Goal: Navigation & Orientation: Find specific page/section

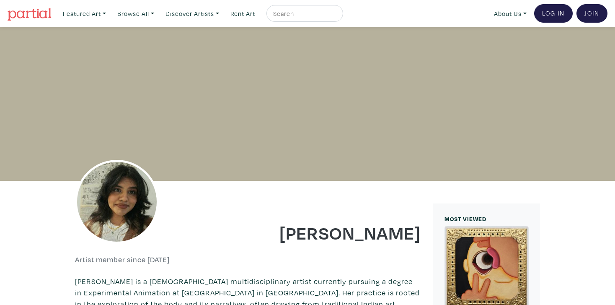
click at [19, 14] on img at bounding box center [30, 14] width 44 height 13
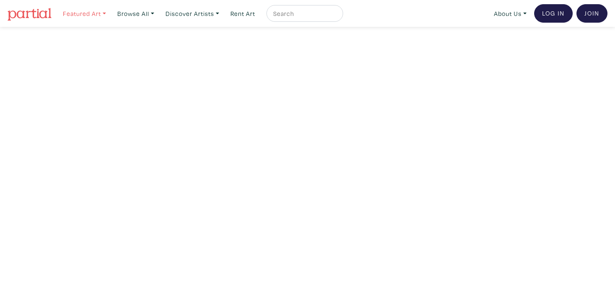
click at [102, 11] on link "Featured Art" at bounding box center [84, 13] width 51 height 17
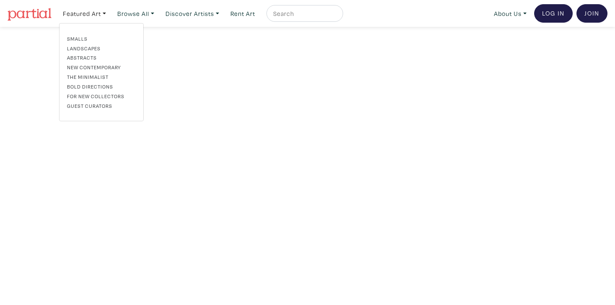
click at [36, 11] on img at bounding box center [30, 14] width 44 height 13
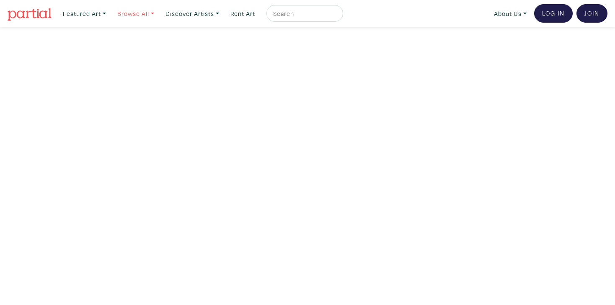
click at [110, 13] on link "Browse All" at bounding box center [84, 13] width 51 height 17
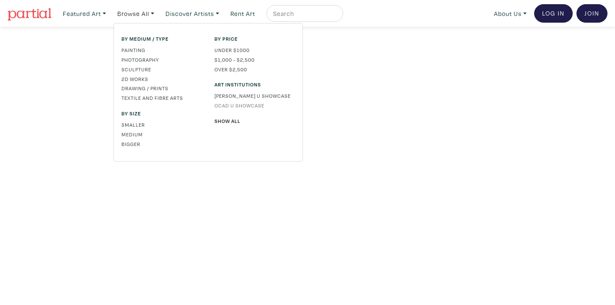
click at [243, 103] on link "OCAD U Showcase" at bounding box center [255, 105] width 80 height 8
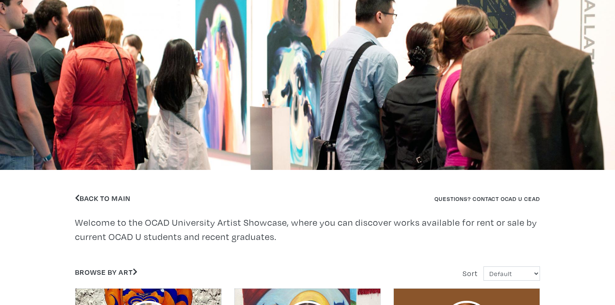
scroll to position [155, 0]
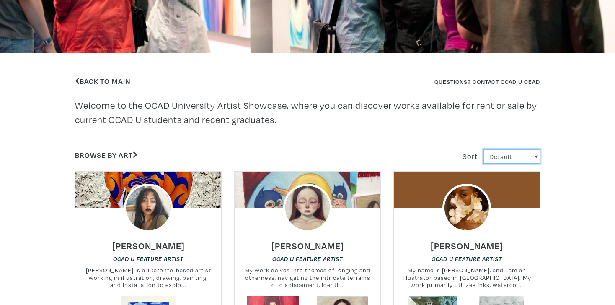
click at [530, 155] on select "Default Most Viewed Newest A-Z Z-A" at bounding box center [511, 156] width 57 height 15
select select "users_id"
click at [483, 149] on select "Default Most Viewed Newest A-Z Z-A" at bounding box center [511, 156] width 57 height 15
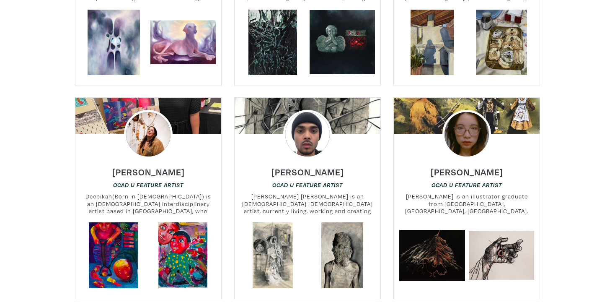
scroll to position [2168, 0]
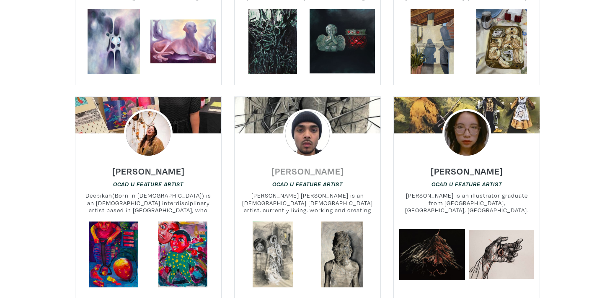
click at [306, 165] on h6 "[PERSON_NAME]" at bounding box center [307, 170] width 72 height 11
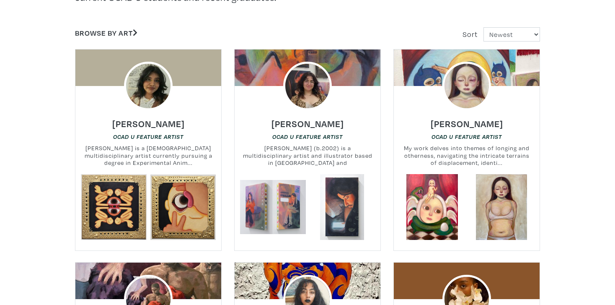
scroll to position [298, 0]
